Goal: Task Accomplishment & Management: Manage account settings

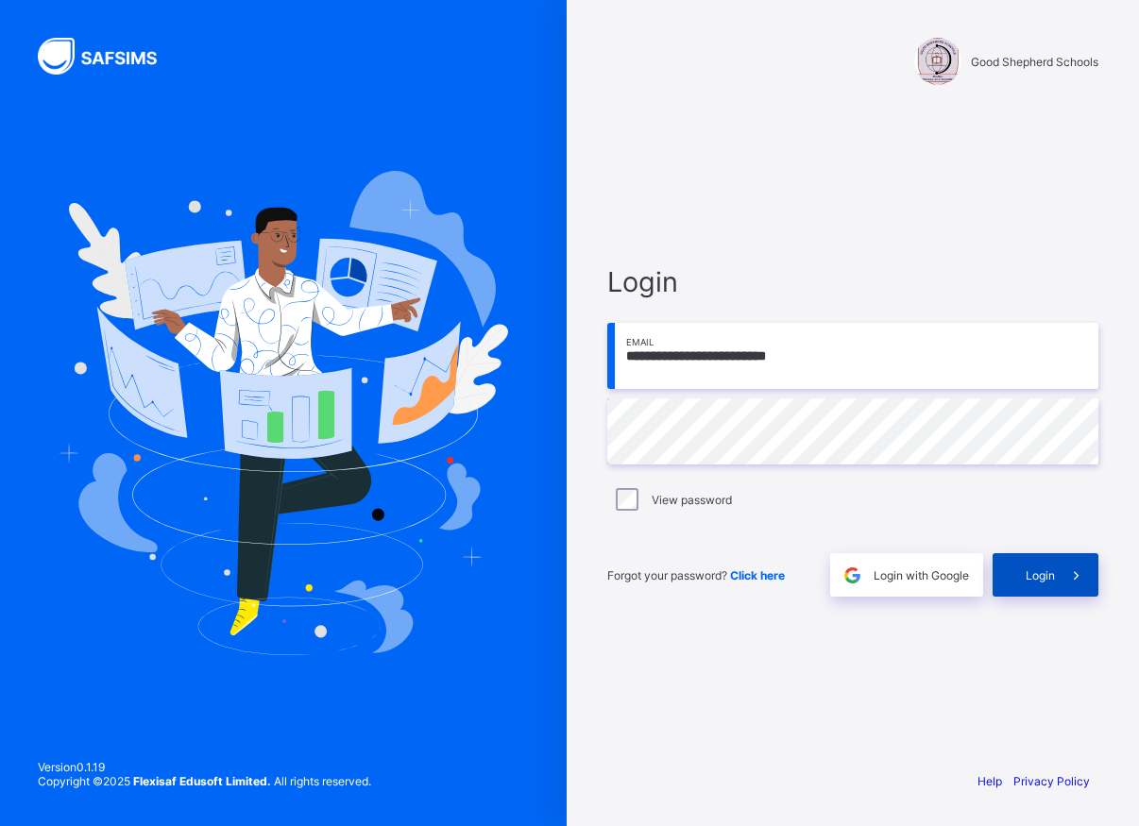
click at [1049, 577] on span "Login" at bounding box center [1040, 575] width 29 height 14
click at [1009, 578] on div "Login" at bounding box center [1045, 574] width 106 height 43
click at [1032, 566] on div "Login" at bounding box center [1045, 574] width 106 height 43
click at [1032, 571] on span "Login" at bounding box center [1040, 575] width 29 height 14
click at [1064, 575] on span at bounding box center [1076, 574] width 43 height 43
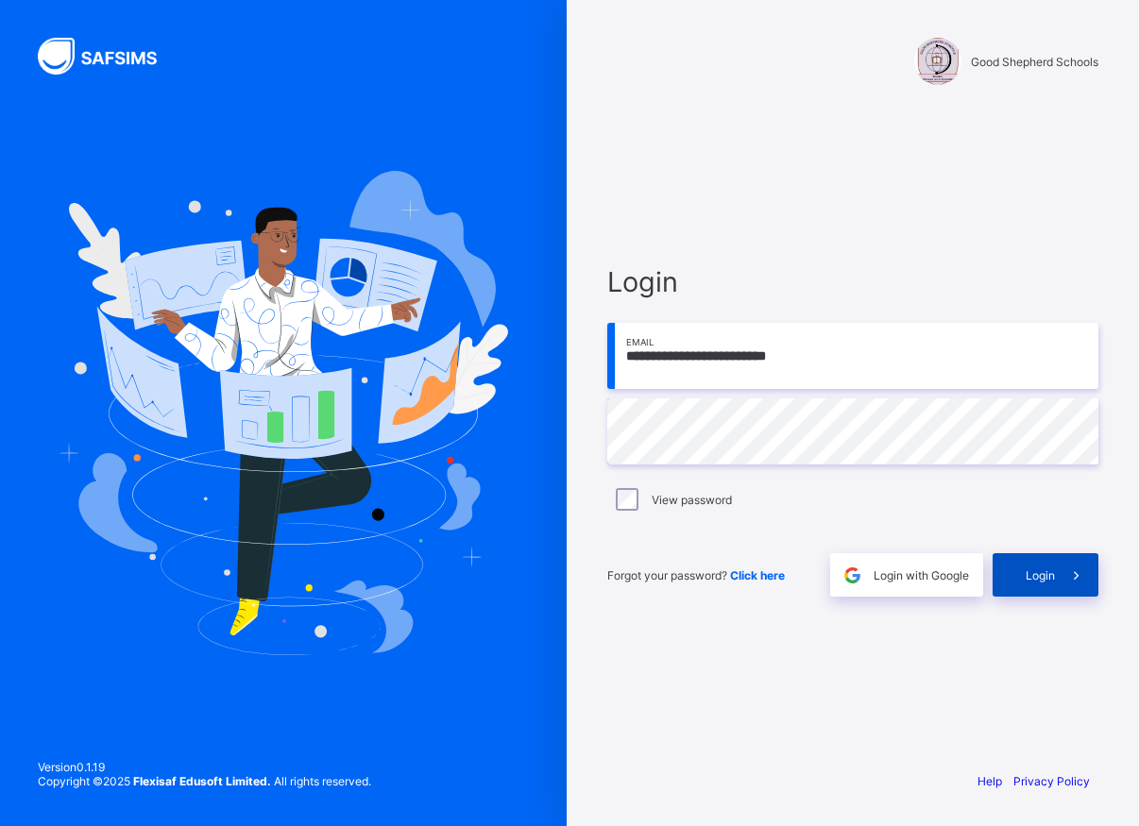
click at [1031, 585] on div "Login" at bounding box center [1045, 574] width 106 height 43
